Goal: Information Seeking & Learning: Compare options

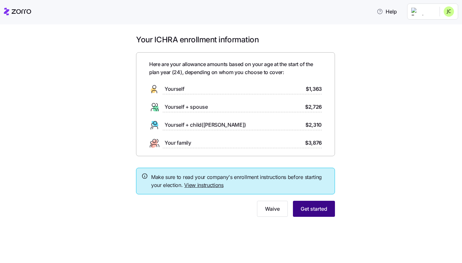
click at [311, 207] on span "Get started" at bounding box center [314, 209] width 27 height 8
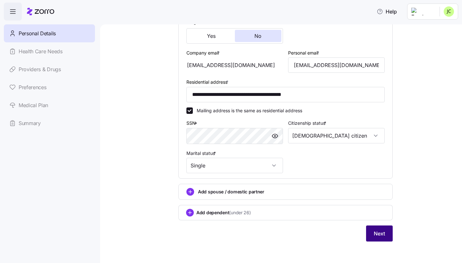
scroll to position [163, 0]
click at [386, 227] on button "Next" at bounding box center [379, 234] width 27 height 16
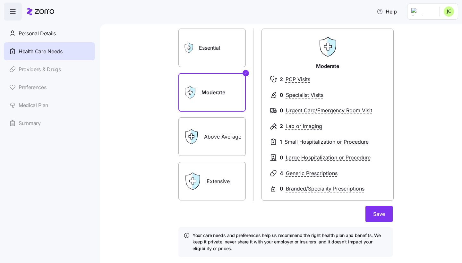
scroll to position [42, 0]
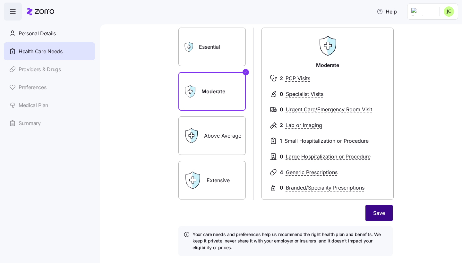
click at [382, 205] on button "Save" at bounding box center [378, 213] width 27 height 16
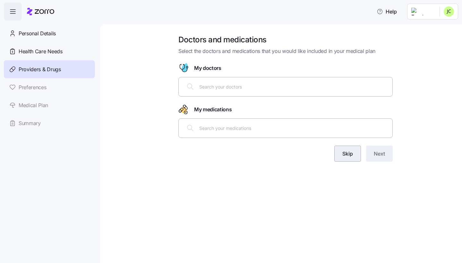
click at [353, 154] on button "Skip" at bounding box center [347, 154] width 27 height 16
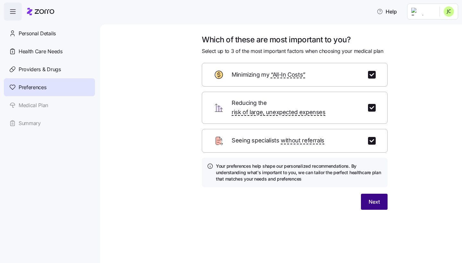
click at [373, 198] on button "Next" at bounding box center [374, 202] width 27 height 16
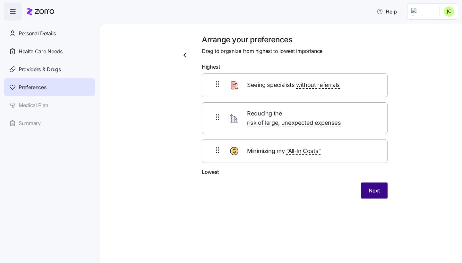
click at [374, 187] on span "Next" at bounding box center [374, 191] width 11 height 8
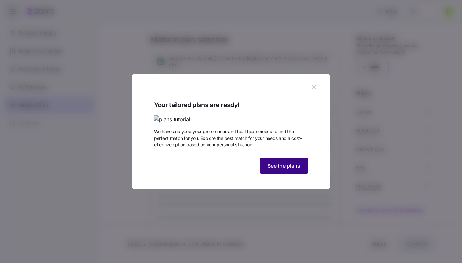
click at [281, 174] on button "See the plans" at bounding box center [284, 165] width 48 height 15
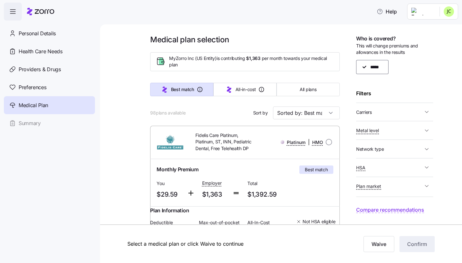
click at [380, 114] on span "Carriers" at bounding box center [389, 112] width 67 height 8
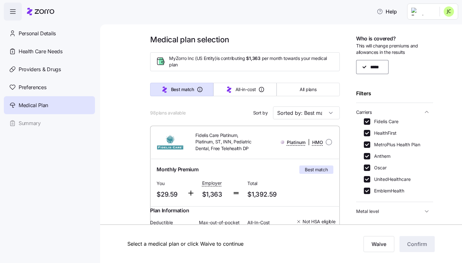
click at [377, 118] on label "Fidelis Care" at bounding box center [384, 121] width 28 height 6
click at [370, 118] on input "Fidelis Care" at bounding box center [367, 121] width 6 height 6
checkbox input "false"
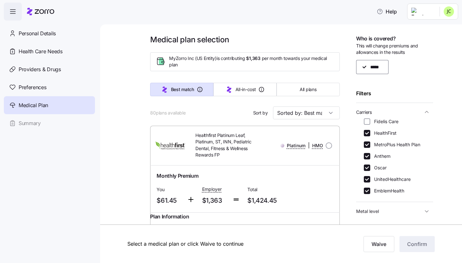
click at [371, 180] on label "UnitedHealthcare" at bounding box center [390, 179] width 40 height 6
click at [370, 180] on input "UnitedHealthcare" at bounding box center [367, 179] width 6 height 6
checkbox input "false"
click at [423, 114] on span "button" at bounding box center [427, 112] width 8 height 6
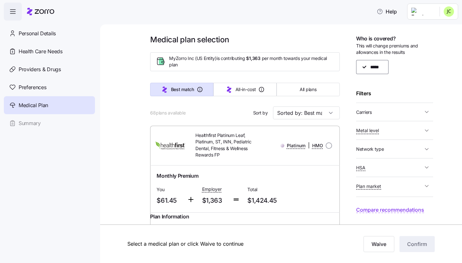
click at [393, 126] on span "Metal level" at bounding box center [389, 130] width 67 height 8
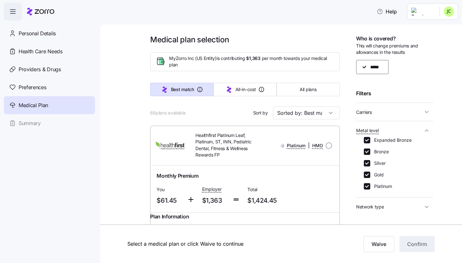
click at [371, 186] on label "Platinum" at bounding box center [381, 186] width 22 height 6
click at [370, 186] on input "Platinum" at bounding box center [367, 186] width 6 height 6
checkbox input "false"
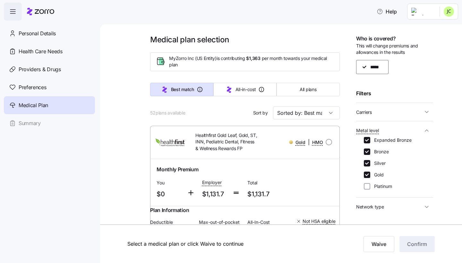
click at [422, 128] on span "Metal level" at bounding box center [389, 130] width 67 height 8
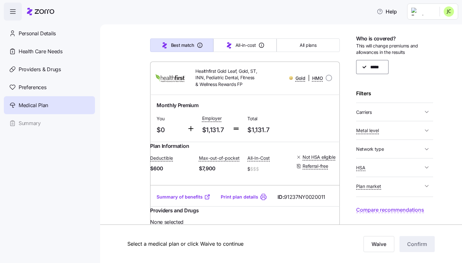
scroll to position [80, 0]
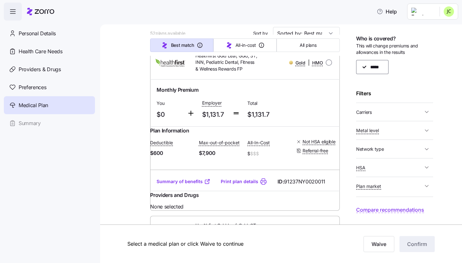
click at [204, 185] on icon at bounding box center [207, 181] width 6 height 6
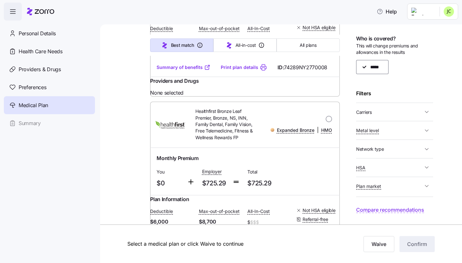
scroll to position [2834, 0]
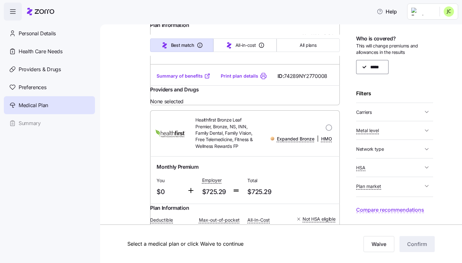
click at [422, 184] on span "Plan market" at bounding box center [389, 186] width 67 height 8
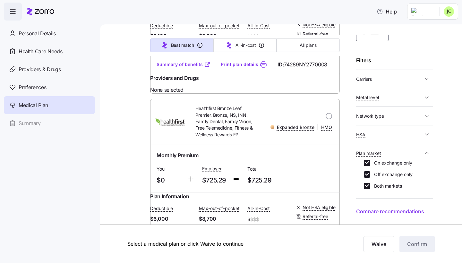
scroll to position [2858, 0]
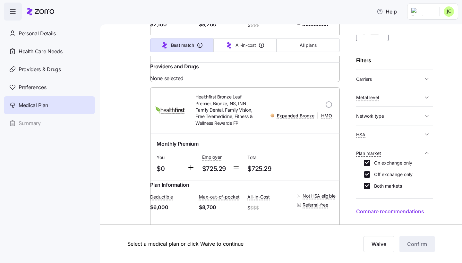
click at [389, 79] on span "Carriers" at bounding box center [389, 79] width 67 height 8
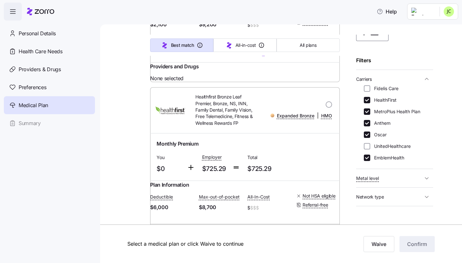
click at [381, 97] on label "HealthFirst" at bounding box center [383, 100] width 26 height 6
click at [370, 97] on input "HealthFirst" at bounding box center [367, 100] width 6 height 6
checkbox input "false"
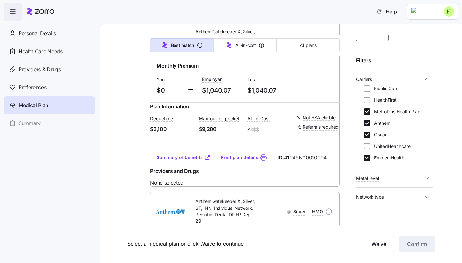
click at [381, 105] on div "Fidelis Care HealthFirst MetroPlus Health Plan Anthem Oscar UnitedHealthcare Em…" at bounding box center [395, 123] width 62 height 76
click at [381, 111] on label "MetroPlus Health Plan" at bounding box center [395, 111] width 50 height 6
click at [370, 111] on input "MetroPlus Health Plan" at bounding box center [367, 111] width 6 height 6
checkbox input "false"
click at [379, 133] on label "Oscar" at bounding box center [378, 135] width 16 height 6
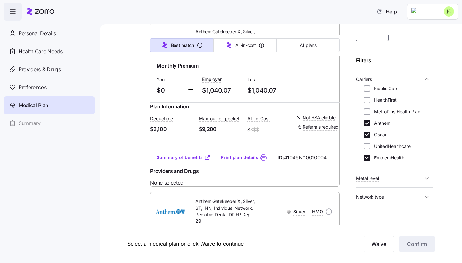
click at [370, 133] on input "Oscar" at bounding box center [367, 135] width 6 height 6
checkbox input "false"
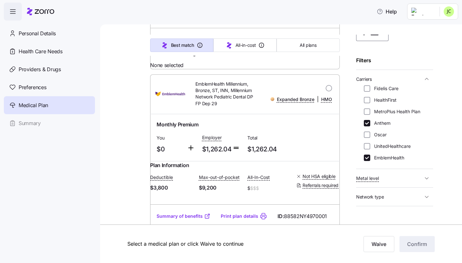
click at [378, 158] on label "EmblemHealth" at bounding box center [387, 158] width 34 height 6
click at [370, 158] on input "EmblemHealth" at bounding box center [367, 158] width 6 height 6
checkbox input "false"
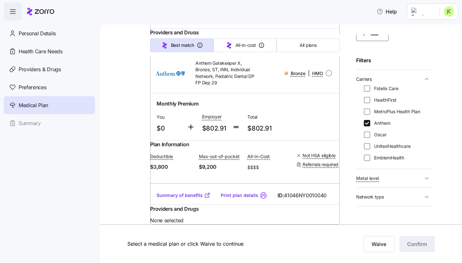
scroll to position [1054, 0]
click at [424, 74] on button "Carriers" at bounding box center [394, 78] width 77 height 13
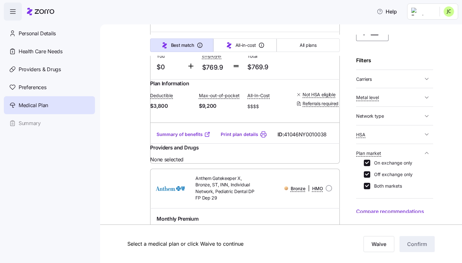
scroll to position [831, 0]
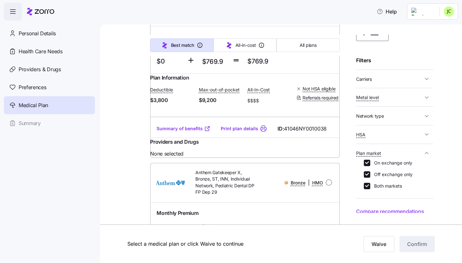
click at [198, 132] on link "Summary of benefits" at bounding box center [184, 128] width 54 height 6
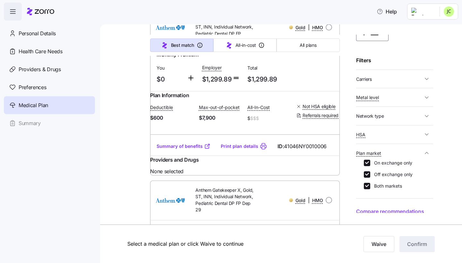
scroll to position [115, 0]
click at [191, 149] on link "Summary of benefits" at bounding box center [184, 146] width 54 height 6
click at [379, 77] on span "Carriers" at bounding box center [389, 79] width 67 height 8
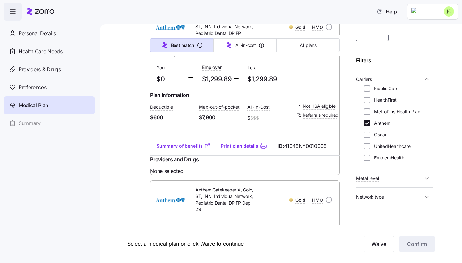
click at [376, 121] on label "Anthem" at bounding box center [380, 123] width 20 height 6
click at [370, 121] on input "Anthem" at bounding box center [367, 123] width 6 height 6
checkbox input "false"
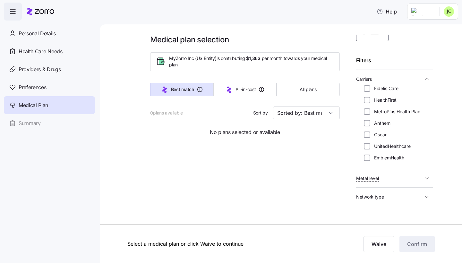
scroll to position [0, 0]
click at [366, 114] on input "MetroPlus Health Plan" at bounding box center [367, 111] width 6 height 6
checkbox input "true"
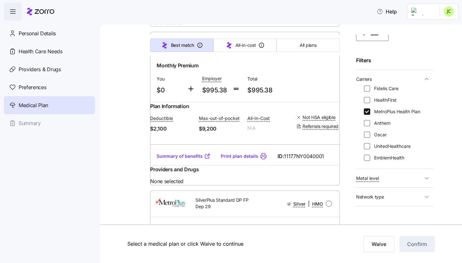
scroll to position [430, 0]
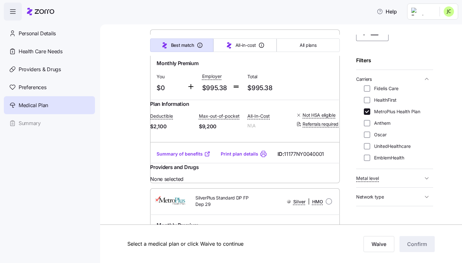
click at [194, 157] on link "Summary of benefits" at bounding box center [184, 154] width 54 height 6
click at [407, 76] on span "Carriers" at bounding box center [389, 79] width 67 height 8
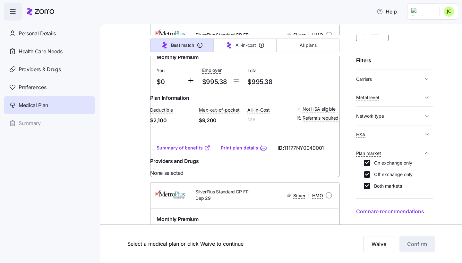
scroll to position [437, 0]
click at [405, 113] on span "Network type" at bounding box center [389, 116] width 67 height 8
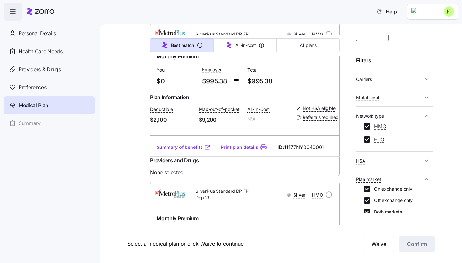
click at [405, 113] on span "Network type" at bounding box center [389, 116] width 67 height 8
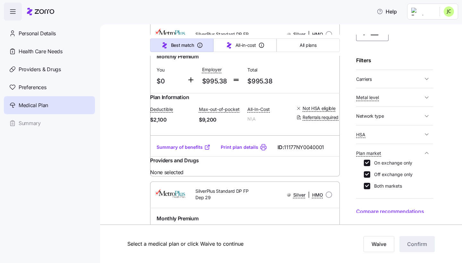
click at [405, 134] on span "HSA" at bounding box center [389, 135] width 67 height 8
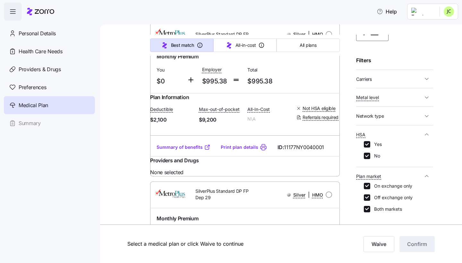
click at [405, 134] on span "HSA" at bounding box center [389, 135] width 67 height 8
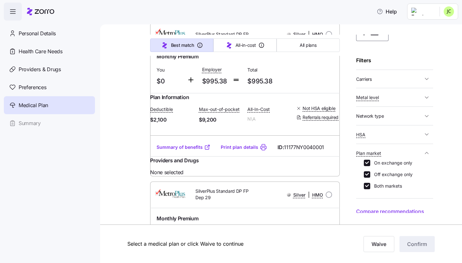
click at [385, 138] on button "HSA" at bounding box center [394, 134] width 77 height 13
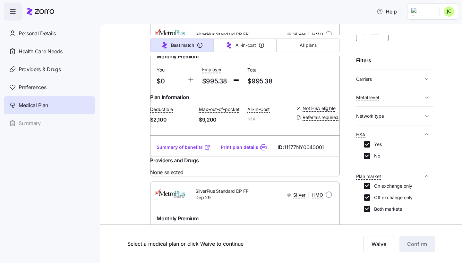
click at [393, 131] on span "HSA" at bounding box center [389, 135] width 67 height 8
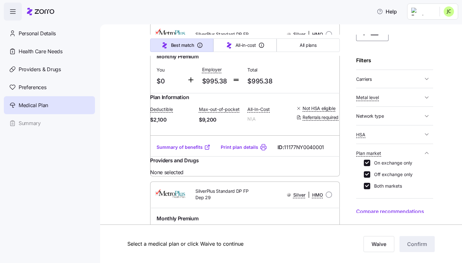
click at [392, 149] on span "Plan market" at bounding box center [389, 153] width 67 height 8
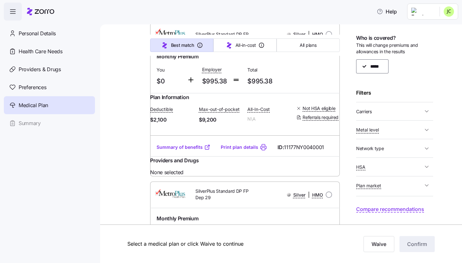
scroll to position [0, 0]
click at [386, 146] on span "Network type" at bounding box center [389, 149] width 67 height 8
click at [368, 158] on input "HMO" at bounding box center [367, 159] width 6 height 6
checkbox input "false"
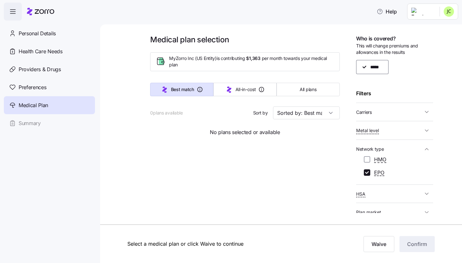
click at [389, 145] on span "Network type" at bounding box center [389, 149] width 67 height 8
click at [394, 129] on span "Metal level" at bounding box center [389, 130] width 67 height 8
click at [385, 115] on button "Carriers" at bounding box center [394, 112] width 77 height 13
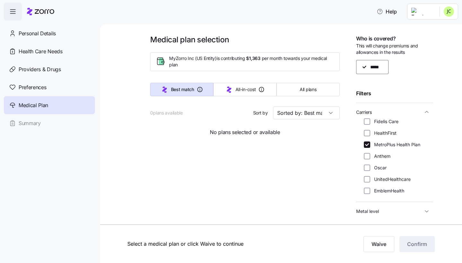
click at [379, 134] on label "HealthFirst" at bounding box center [383, 133] width 26 height 6
click at [370, 134] on input "HealthFirst" at bounding box center [367, 133] width 6 height 6
checkbox input "true"
click at [382, 154] on label "Anthem" at bounding box center [380, 156] width 20 height 6
click at [370, 154] on input "Anthem" at bounding box center [367, 156] width 6 height 6
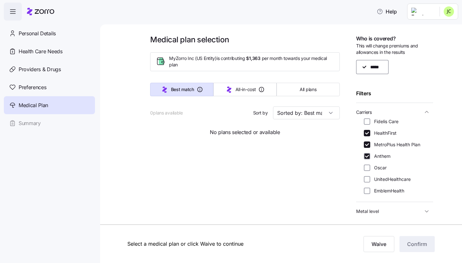
checkbox input "true"
click at [380, 169] on label "Oscar" at bounding box center [378, 168] width 16 height 6
click at [370, 169] on input "Oscar" at bounding box center [367, 168] width 6 height 6
checkbox input "true"
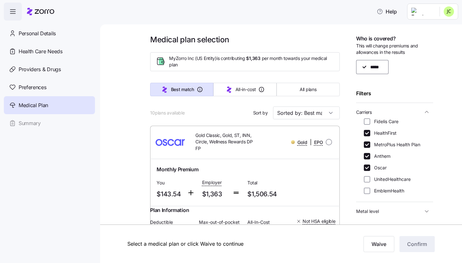
click at [388, 191] on label "EmblemHealth" at bounding box center [387, 191] width 34 height 6
click at [370, 191] on input "EmblemHealth" at bounding box center [367, 191] width 6 height 6
checkbox input "true"
click at [424, 110] on icon "button" at bounding box center [426, 112] width 6 height 6
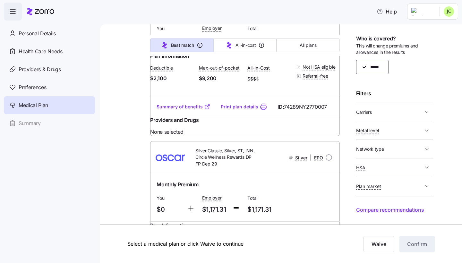
scroll to position [839, 0]
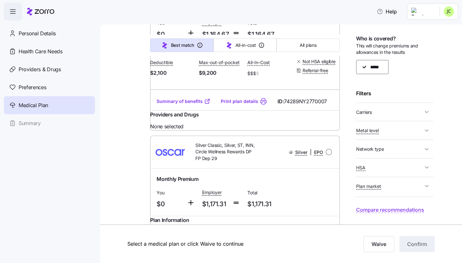
click at [179, 105] on link "Summary of benefits" at bounding box center [184, 101] width 54 height 6
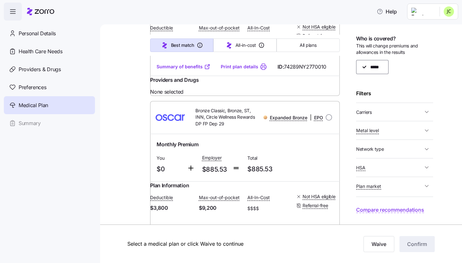
scroll to position [1213, 0]
click at [189, 70] on link "Summary of benefits" at bounding box center [184, 66] width 54 height 6
click at [395, 111] on span "Carriers" at bounding box center [389, 112] width 67 height 8
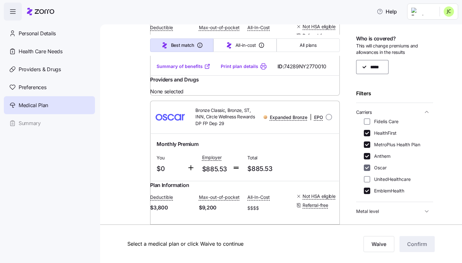
click at [370, 165] on input "Oscar" at bounding box center [367, 168] width 6 height 6
checkbox input "false"
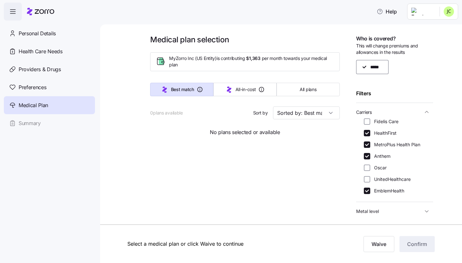
scroll to position [0, 0]
click at [419, 111] on span "Carriers" at bounding box center [389, 112] width 67 height 8
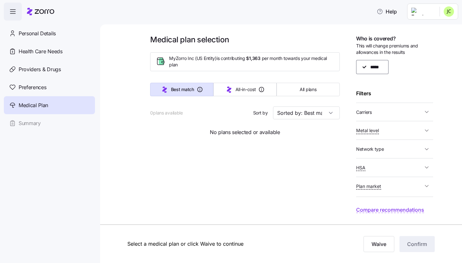
click at [406, 167] on span "HSA" at bounding box center [389, 168] width 67 height 8
click at [410, 166] on span "HSA" at bounding box center [389, 168] width 67 height 8
click at [410, 153] on button "Network type" at bounding box center [394, 148] width 77 height 13
click at [410, 151] on span "Network type" at bounding box center [389, 149] width 67 height 8
click at [405, 133] on span "Metal level" at bounding box center [389, 130] width 67 height 8
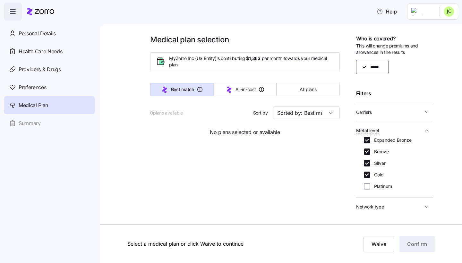
click at [403, 130] on span "Metal level" at bounding box center [389, 130] width 67 height 8
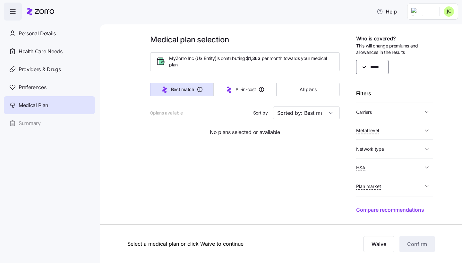
click at [394, 119] on div "Who is covered? This will change premiums and allowances in the results ***** F…" at bounding box center [394, 124] width 77 height 178
click at [389, 114] on span "Carriers" at bounding box center [389, 112] width 67 height 8
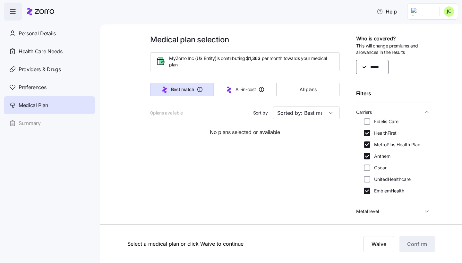
click at [380, 178] on label "UnitedHealthcare" at bounding box center [390, 179] width 40 height 6
click at [370, 178] on input "UnitedHealthcare" at bounding box center [367, 179] width 6 height 6
checkbox input "true"
click at [424, 113] on icon "button" at bounding box center [426, 112] width 6 height 6
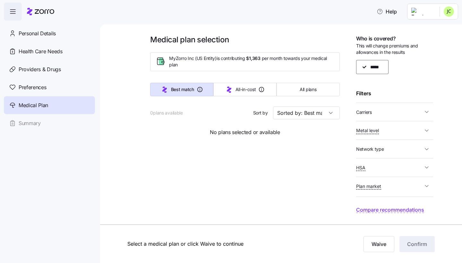
click at [424, 112] on icon "button" at bounding box center [426, 112] width 6 height 6
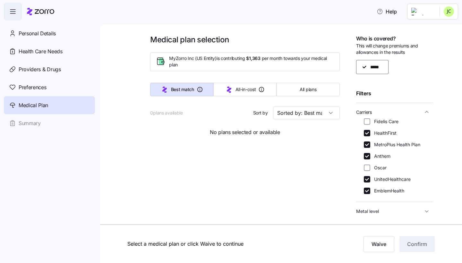
click at [377, 167] on label "Oscar" at bounding box center [378, 168] width 16 height 6
click at [370, 167] on input "Oscar" at bounding box center [367, 168] width 6 height 6
checkbox input "true"
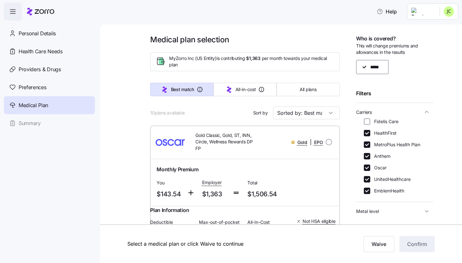
click at [424, 109] on icon "button" at bounding box center [426, 112] width 6 height 6
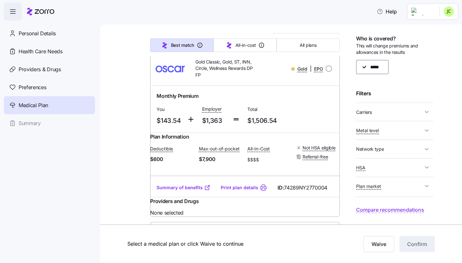
scroll to position [78, 0]
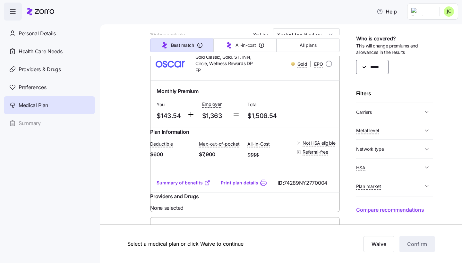
click at [399, 147] on span "Network type" at bounding box center [389, 149] width 67 height 8
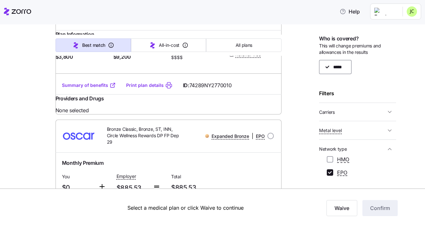
scroll to position [1146, 0]
